Goal: Information Seeking & Learning: Understand process/instructions

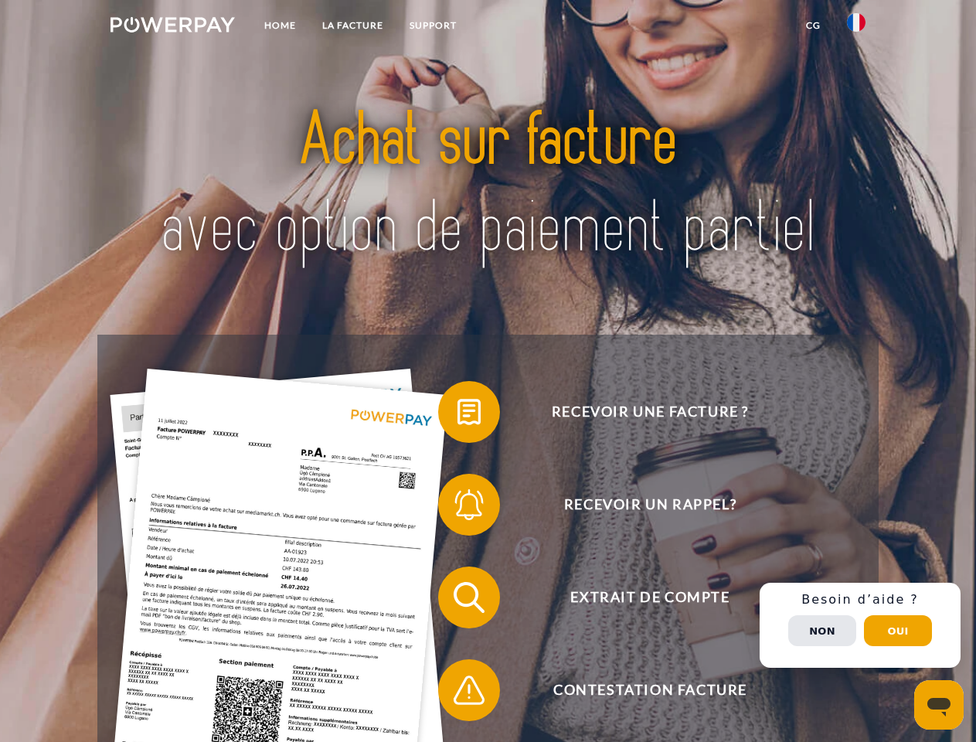
click at [172, 27] on img at bounding box center [173, 24] width 124 height 15
click at [856, 27] on img at bounding box center [856, 22] width 19 height 19
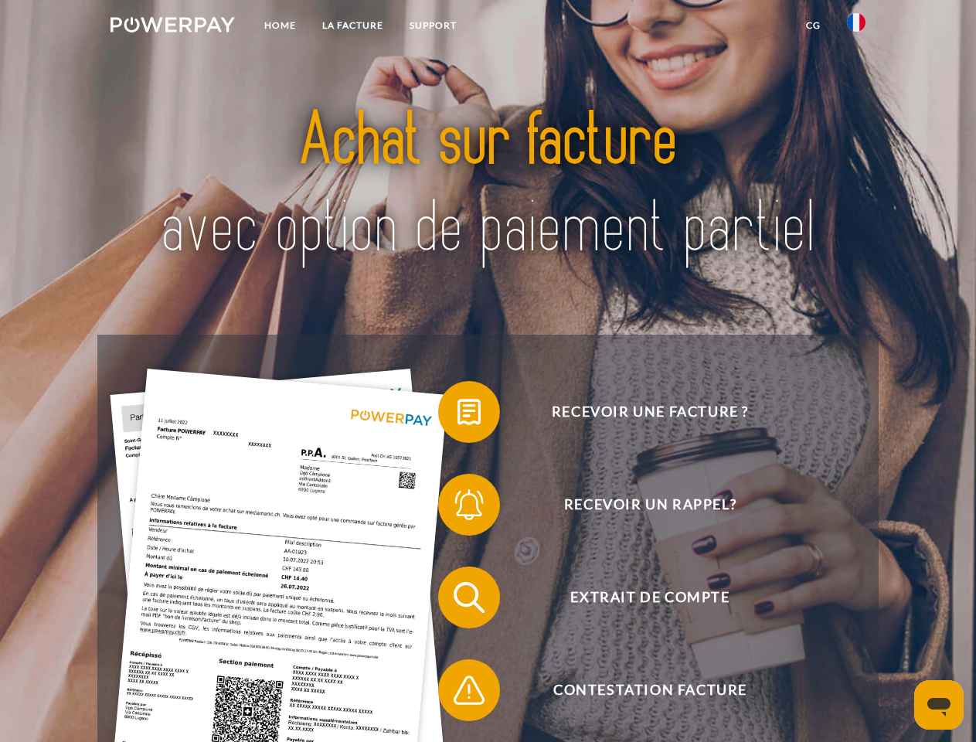
click at [813, 26] on link "CG" at bounding box center [813, 26] width 41 height 28
click at [458, 415] on span at bounding box center [445, 411] width 77 height 77
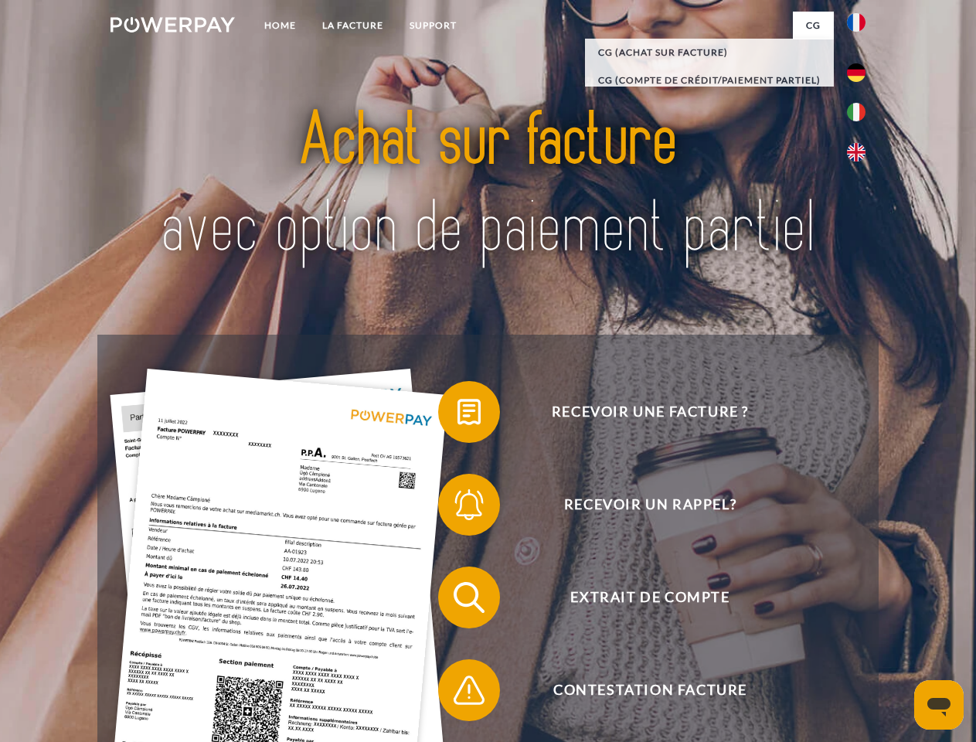
click at [458, 508] on div "Recevoir une facture ? Recevoir un rappel? Extrait de compte retour" at bounding box center [487, 644] width 781 height 618
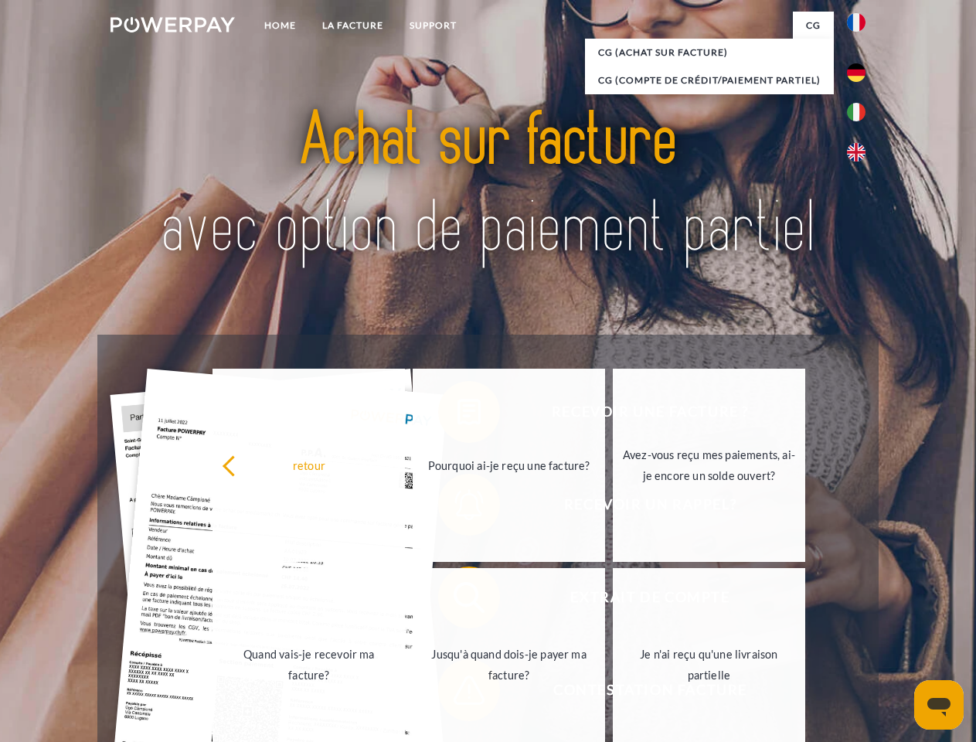
click at [458, 601] on link "Jusqu'à quand dois-je payer ma facture?" at bounding box center [509, 664] width 192 height 193
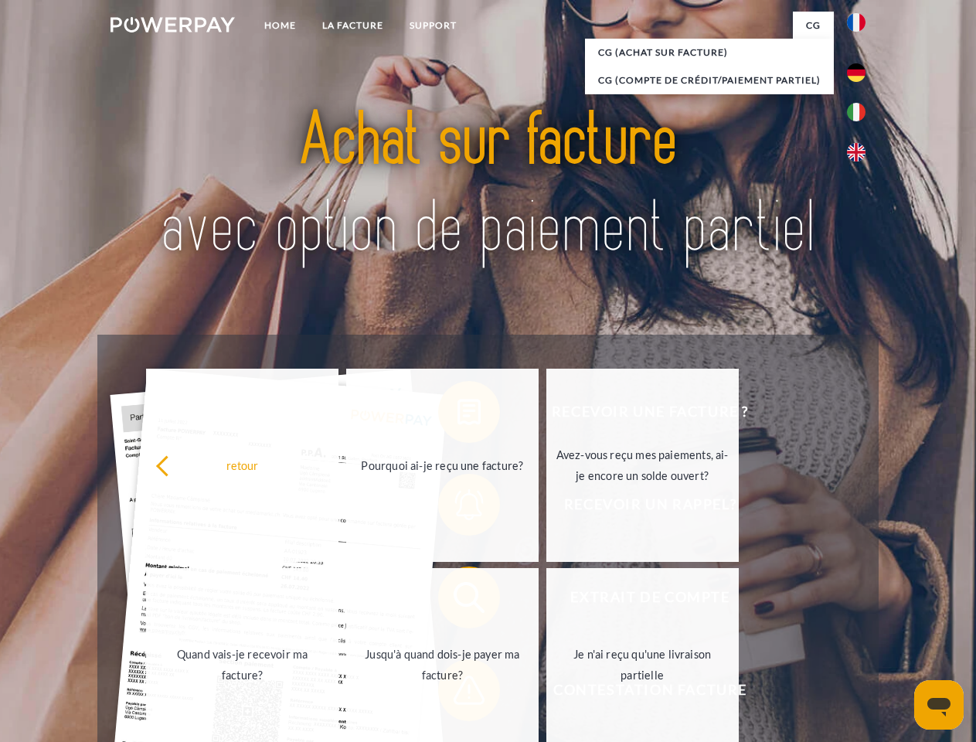
click at [458, 693] on span at bounding box center [445, 690] width 77 height 77
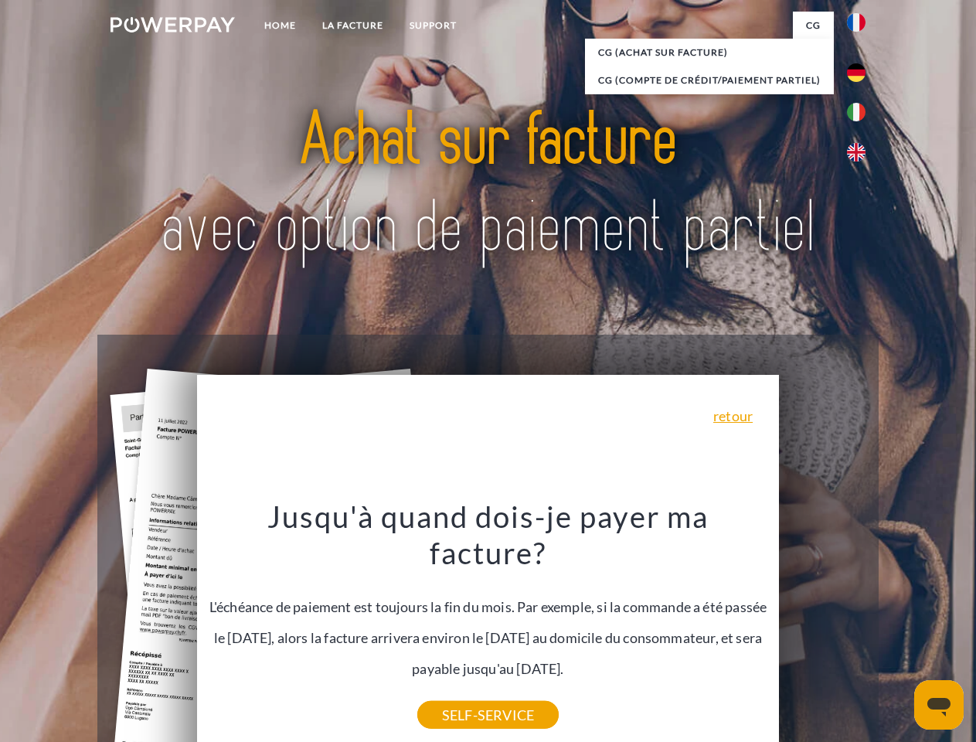
click at [860, 625] on div "Recevoir une facture ? Recevoir un rappel? Extrait de compte retour" at bounding box center [487, 644] width 781 height 618
click at [822, 628] on span "Extrait de compte" at bounding box center [650, 598] width 379 height 62
click at [898, 631] on header "Home LA FACTURE Support" at bounding box center [488, 533] width 976 height 1067
